Goal: Transaction & Acquisition: Purchase product/service

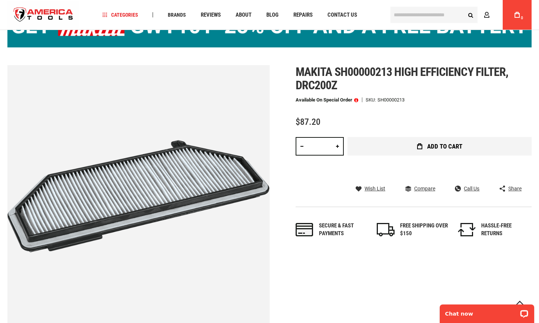
click at [398, 150] on button "Add to Cart" at bounding box center [440, 146] width 184 height 19
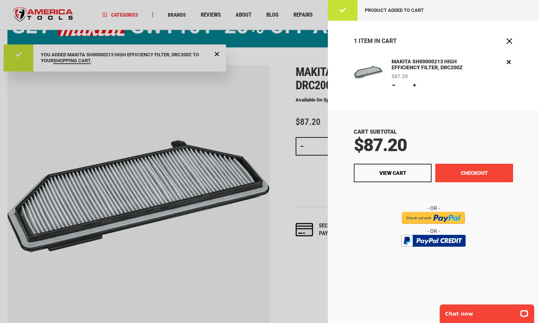
click at [466, 172] on button "Checkout" at bounding box center [474, 173] width 78 height 19
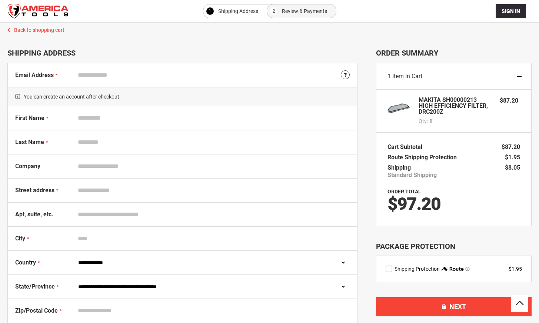
select select "**"
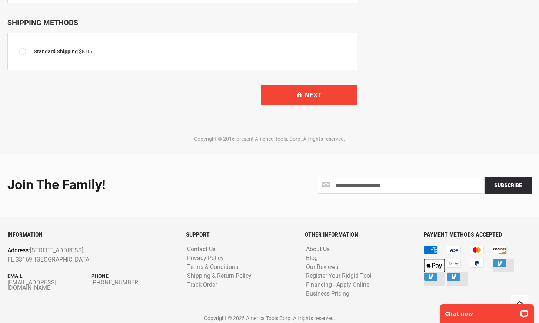
scroll to position [347, 0]
